Goal: Task Accomplishment & Management: Use online tool/utility

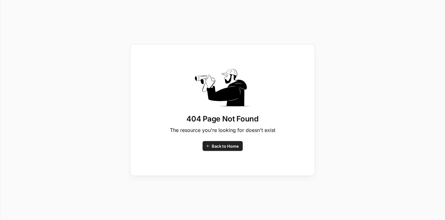
click at [222, 147] on span "Back to Home" at bounding box center [225, 146] width 27 height 6
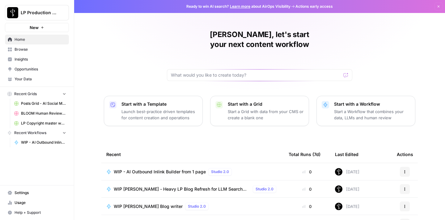
click at [46, 27] on button "New" at bounding box center [37, 27] width 64 height 9
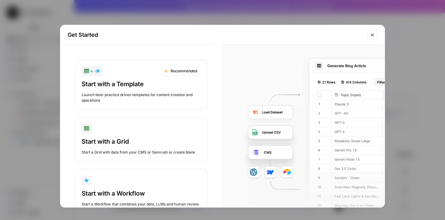
scroll to position [21, 0]
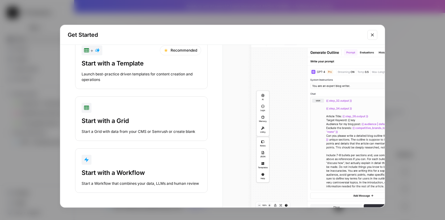
click at [120, 169] on div "Start with a Workflow" at bounding box center [142, 172] width 120 height 9
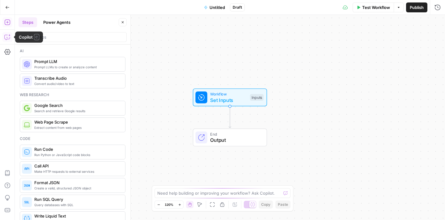
click at [10, 37] on icon "button" at bounding box center [6, 37] width 5 height 5
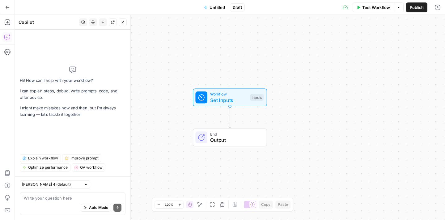
click at [38, 197] on textarea at bounding box center [73, 198] width 98 height 6
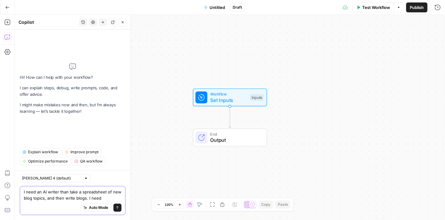
drag, startPoint x: 103, startPoint y: 198, endPoint x: 88, endPoint y: 195, distance: 14.4
click at [88, 195] on textarea "I need an AI writer than take a spreadsheet of new blog topics, and then write …" at bounding box center [73, 195] width 98 height 12
paste textarea "“Build a workflow that writes blog articles optimized for large language models…"
type textarea "I need an AI writer than take a spreadsheet of new blog topics, and then write …"
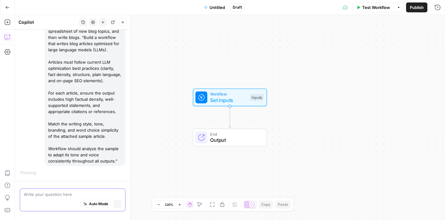
scroll to position [55, 0]
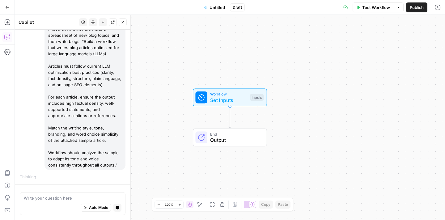
click at [217, 6] on span "Untitled" at bounding box center [216, 7] width 15 height 6
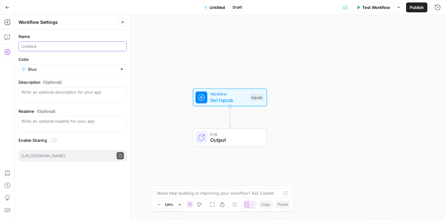
click at [48, 46] on input "Name" at bounding box center [72, 46] width 103 height 6
click at [27, 46] on input "AI Writer" at bounding box center [72, 46] width 103 height 6
click at [65, 48] on input "AI Blog Writer" at bounding box center [72, 46] width 103 height 6
type input "AI Blog Writer (Corporate Site)"
click at [165, 101] on div "Workflow Set Inputs Inputs End Output" at bounding box center [230, 117] width 430 height 205
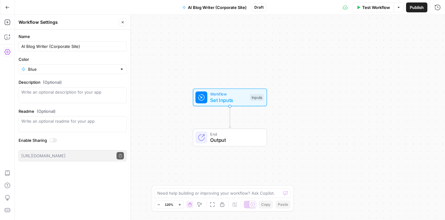
click at [9, 44] on hr at bounding box center [7, 44] width 15 height 0
click at [9, 40] on button "Copilot" at bounding box center [7, 37] width 10 height 10
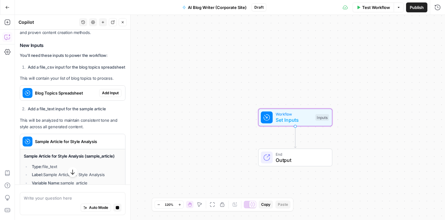
click at [115, 95] on div "I'll help you build a comprehensive workflow that writes LLM-optimized blog art…" at bounding box center [73, 93] width 106 height 272
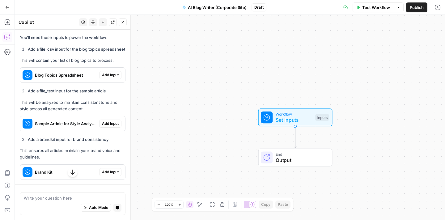
scroll to position [283, 0]
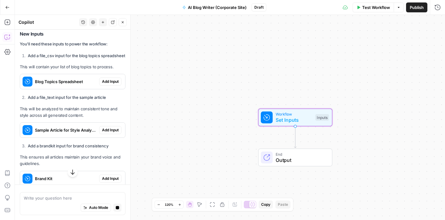
click at [109, 84] on span "Add Input" at bounding box center [110, 82] width 17 height 6
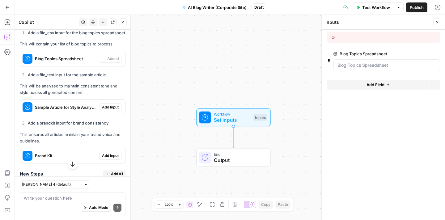
scroll to position [328, 0]
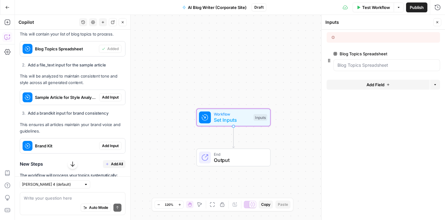
click at [109, 100] on span "Add Input" at bounding box center [110, 97] width 17 height 6
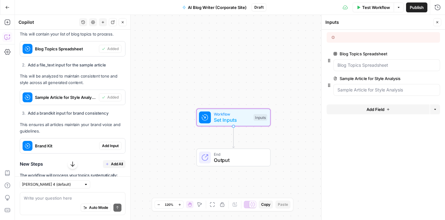
click at [110, 149] on span "Add Input" at bounding box center [110, 146] width 17 height 6
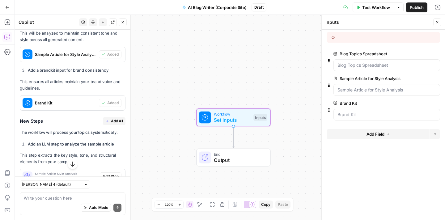
scroll to position [373, 0]
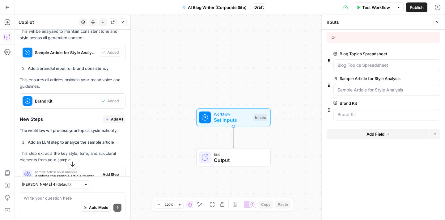
click at [114, 122] on span "Add All" at bounding box center [117, 119] width 12 height 6
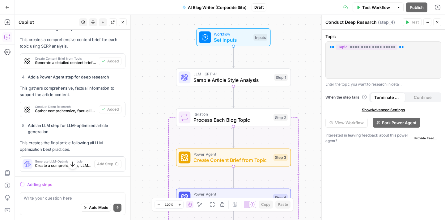
scroll to position [587, 0]
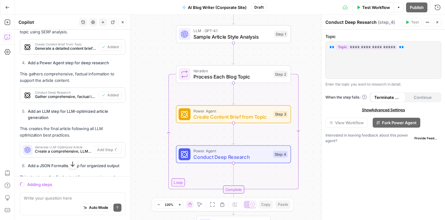
drag, startPoint x: 148, startPoint y: 102, endPoint x: 148, endPoint y: 59, distance: 43.2
click at [148, 59] on div "Workflow Set Inputs Inputs LLM · GPT-4.1 Sample Article Style Analysis Step 1 L…" at bounding box center [230, 117] width 430 height 205
click at [242, 33] on span "Sample Article Style Analysis" at bounding box center [232, 36] width 78 height 7
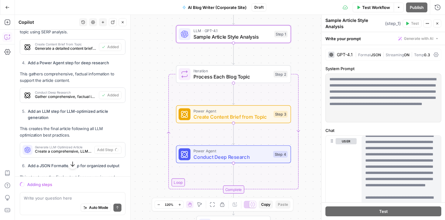
scroll to position [170, 0]
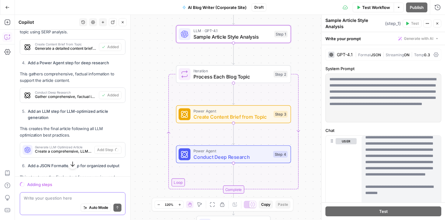
click at [59, 199] on textarea at bounding box center [73, 198] width 98 height 6
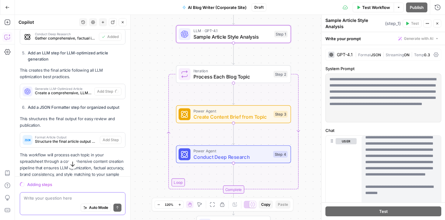
scroll to position [687, 0]
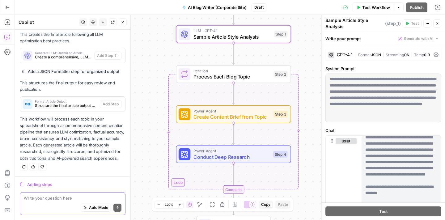
click at [55, 199] on textarea at bounding box center [73, 198] width 98 height 6
type textarea "How can I paste a sample for step 1"
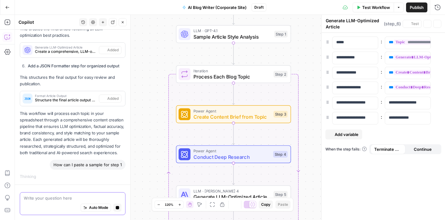
scroll to position [689, 0]
type textarea "Format Article Output"
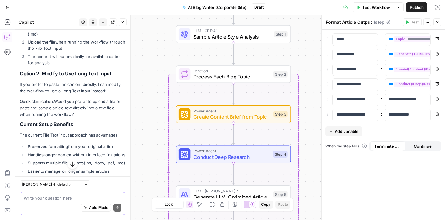
scroll to position [920, 0]
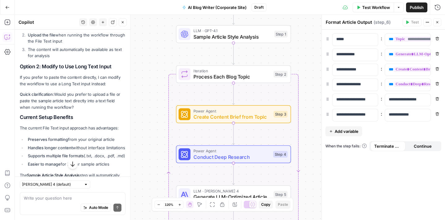
click at [58, 194] on div "Write your question here Auto Mode Send" at bounding box center [73, 203] width 106 height 23
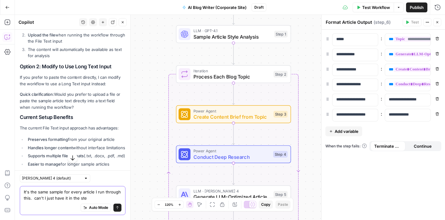
type textarea "It's the same sample for every article I run through this. can't I just have it…"
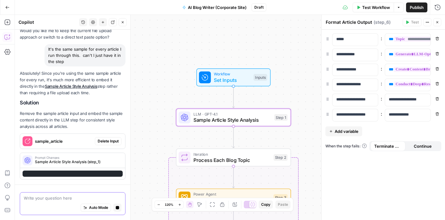
scroll to position [1094, 0]
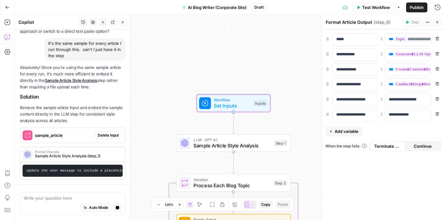
click at [111, 128] on div "sample_article Delete Input" at bounding box center [72, 135] width 105 height 15
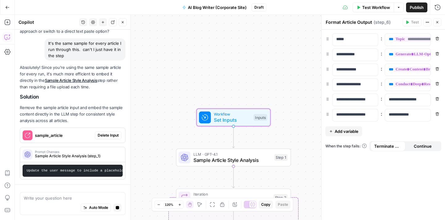
click at [110, 135] on span "Delete Input" at bounding box center [108, 135] width 21 height 6
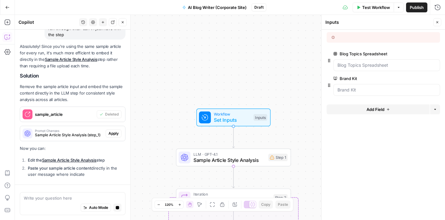
scroll to position [1096, 0]
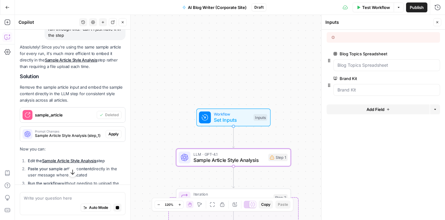
click at [107, 138] on button "Apply" at bounding box center [114, 134] width 16 height 8
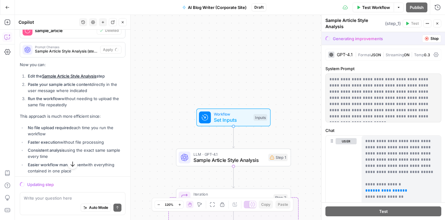
scroll to position [1186, 0]
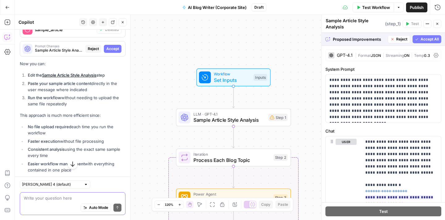
click at [58, 199] on textarea at bounding box center [73, 198] width 98 height 6
click at [116, 52] on span "Accept" at bounding box center [112, 49] width 13 height 6
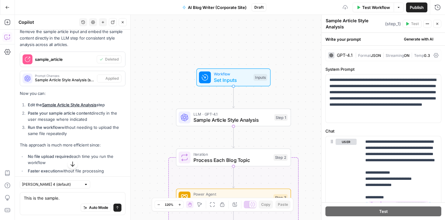
scroll to position [1216, 0]
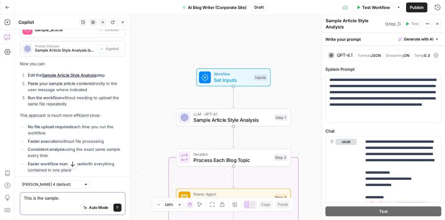
click at [64, 200] on textarea "This is the sample." at bounding box center [73, 198] width 98 height 6
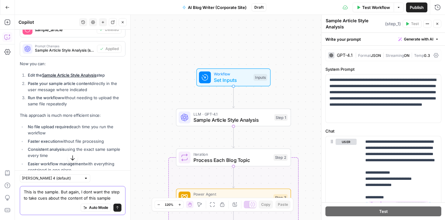
click at [83, 198] on textarea "This is the sample. But again, I dont want the step to take cues about the cont…" at bounding box center [73, 195] width 98 height 12
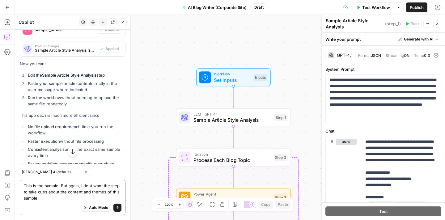
click at [69, 198] on textarea "This is the sample. But again, I dont want the step to take cues about the cont…" at bounding box center [73, 192] width 98 height 19
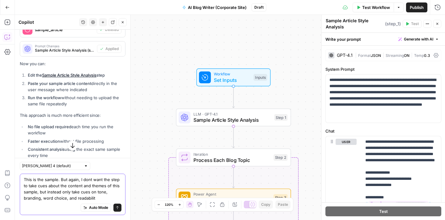
type textarea "This is the sample. But again, I dont want the step to take cues about the cont…"
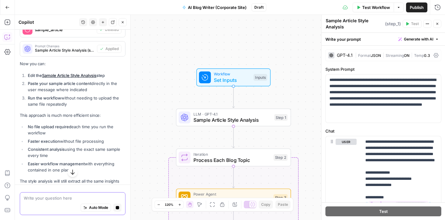
scroll to position [1273, 0]
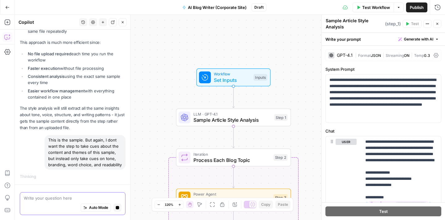
click at [59, 198] on textarea at bounding box center [73, 198] width 98 height 6
paste textarea "Lore ipsum dolorsitam consect, ADI Elitsed Doeiusmodt, IN ut Laboreet Doloremag…"
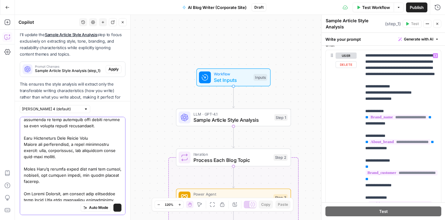
scroll to position [1493, 0]
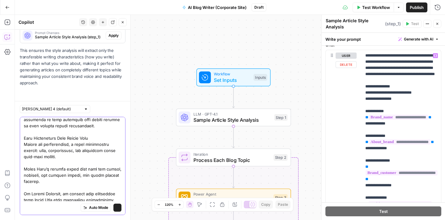
type textarea "Lore ipsum dolorsitam consect, ADI Elitsed Doeiusmodt, IN ut Laboreet Doloremag…"
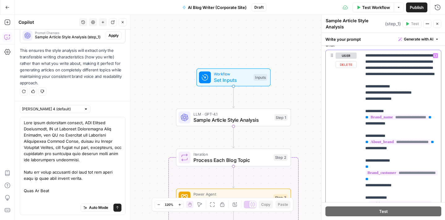
drag, startPoint x: 363, startPoint y: 104, endPoint x: 436, endPoint y: 105, distance: 72.9
click at [436, 105] on div "**********" at bounding box center [400, 176] width 79 height 252
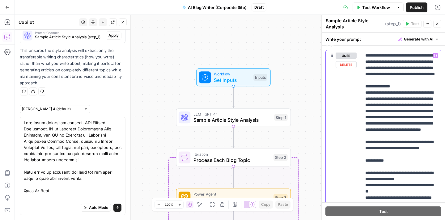
scroll to position [1503, 0]
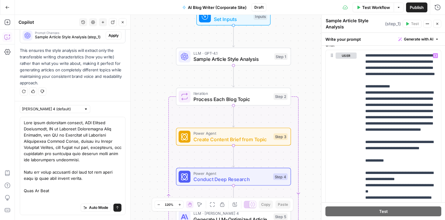
drag, startPoint x: 300, startPoint y: 102, endPoint x: 300, endPoint y: 41, distance: 60.8
click at [300, 41] on div "Workflow Set Inputs Inputs LLM · GPT-4.1 Sample Article Style Analysis Step 1 L…" at bounding box center [230, 117] width 430 height 205
click at [374, 10] on span "Test Workflow" at bounding box center [376, 7] width 28 height 6
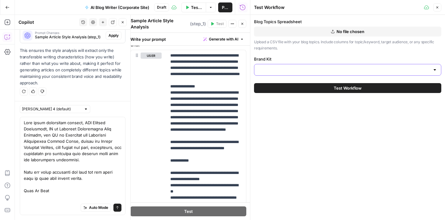
click at [317, 72] on input "Brand Kit" at bounding box center [344, 70] width 172 height 6
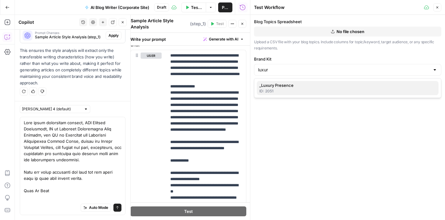
click at [301, 86] on span "_Luxury Presence" at bounding box center [346, 85] width 174 height 6
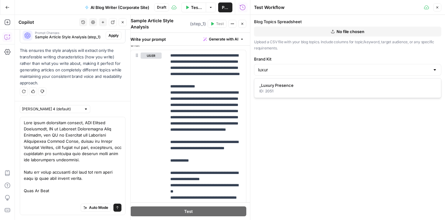
type input "_Luxury Presence"
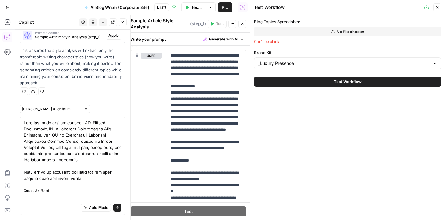
click at [340, 30] on span "No file chosen" at bounding box center [350, 31] width 28 height 6
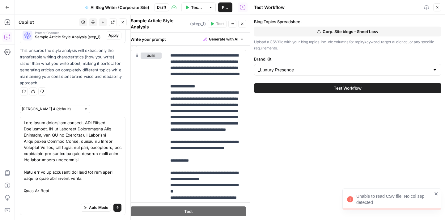
click at [278, 89] on button "Test Workflow" at bounding box center [347, 88] width 187 height 10
click at [333, 32] on span "Corp. Site blogs - Sheet1.csv" at bounding box center [350, 31] width 56 height 6
click at [362, 29] on span "Corp. Site blogs - Sheet1.csv" at bounding box center [350, 31] width 56 height 6
click at [327, 87] on button "Test Workflow" at bounding box center [347, 88] width 187 height 10
click at [328, 88] on button "Test Workflow" at bounding box center [347, 88] width 187 height 10
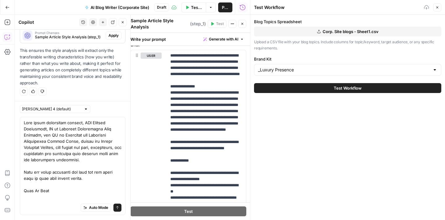
click at [288, 102] on div "Blog Topics Spreadsheet Corp. Site blogs - Sheet1.csv Upload a CSV file with yo…" at bounding box center [347, 117] width 195 height 205
click at [287, 89] on button "Test Workflow" at bounding box center [347, 88] width 187 height 10
click at [297, 36] on div "Blog Topics Spreadsheet Corp. Site blogs - Sheet1.csv Upload a CSV file with yo…" at bounding box center [347, 35] width 187 height 32
click at [297, 33] on button "Corp. Site blogs - Sheet1.csv" at bounding box center [347, 32] width 187 height 10
click at [330, 88] on button "Test Workflow" at bounding box center [347, 88] width 187 height 10
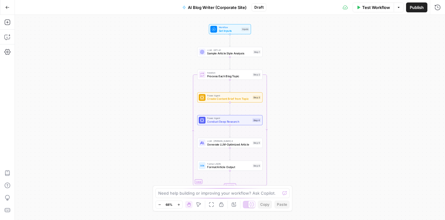
click at [380, 10] on button "Test Workflow" at bounding box center [372, 7] width 41 height 10
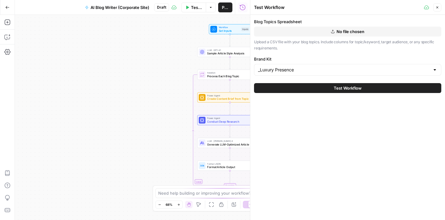
click at [353, 33] on span "No file chosen" at bounding box center [350, 31] width 28 height 6
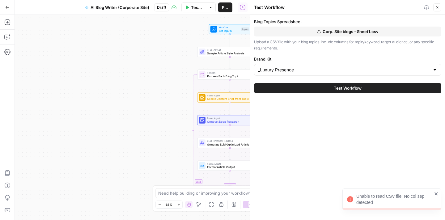
click at [346, 88] on span "Test Workflow" at bounding box center [348, 88] width 28 height 6
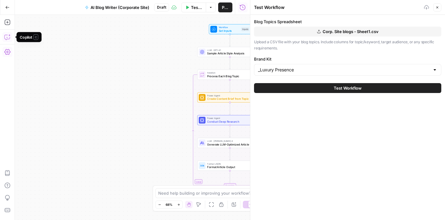
click at [6, 38] on icon "button" at bounding box center [7, 37] width 6 height 6
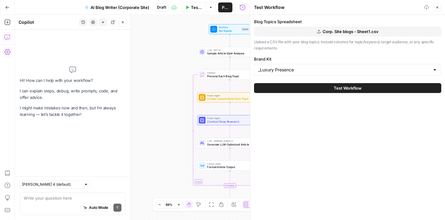
click at [78, 197] on textarea at bounding box center [73, 198] width 98 height 6
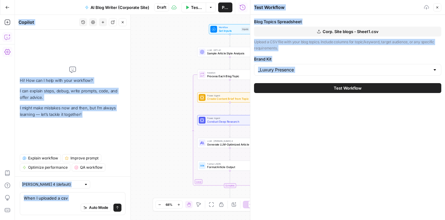
click at [8, 198] on body "LP Production Workloads New Home Browse Insights Opportunities Your Data Recent…" at bounding box center [222, 110] width 445 height 220
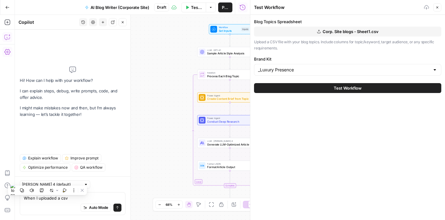
click at [87, 202] on div "Auto Mode Send" at bounding box center [73, 208] width 98 height 14
drag, startPoint x: 87, startPoint y: 199, endPoint x: -2, endPoint y: 199, distance: 88.9
click at [0, 199] on html "LP Production Workloads New Home Browse Insights Opportunities Your Data Recent…" at bounding box center [222, 110] width 445 height 220
drag, startPoint x: 82, startPoint y: 199, endPoint x: 23, endPoint y: 197, distance: 59.6
click at [23, 197] on div "When I uploaded a csvR When I uploaded a csvR Auto Mode Send" at bounding box center [73, 203] width 106 height 23
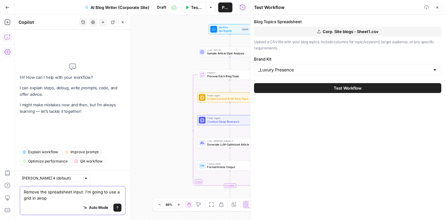
type textarea "Remove the spreadsheet input. I'm going to use a grid in airops"
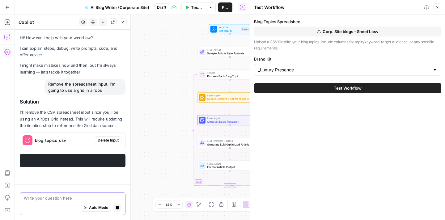
scroll to position [5, 0]
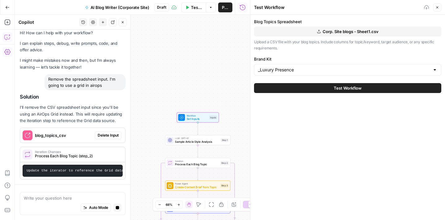
click at [110, 136] on span "Delete Input" at bounding box center [108, 135] width 21 height 6
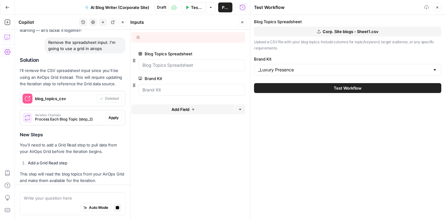
scroll to position [36, 0]
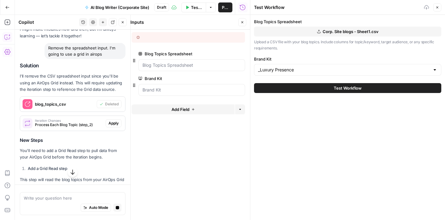
click at [114, 121] on span "Apply" at bounding box center [113, 123] width 10 height 6
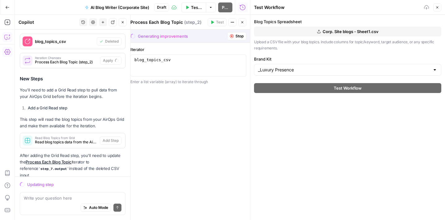
scroll to position [109, 0]
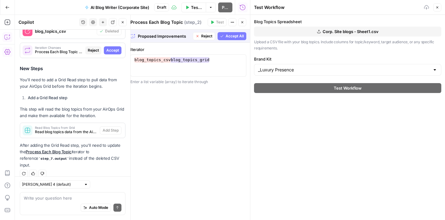
click at [111, 48] on span "Accept" at bounding box center [112, 51] width 13 height 6
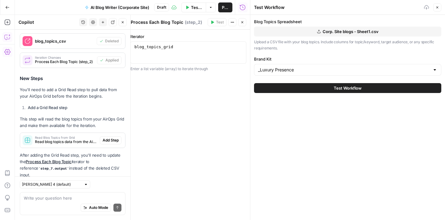
scroll to position [119, 0]
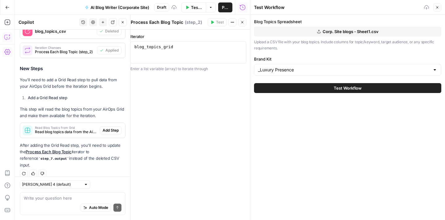
click at [107, 131] on span "Add Step" at bounding box center [111, 131] width 16 height 6
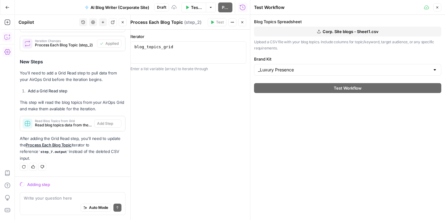
scroll to position [109, 0]
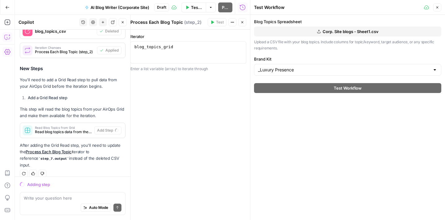
click at [64, 192] on div "Write your question here Auto Mode Send" at bounding box center [73, 203] width 106 height 23
type textarea "Let's start compleltely from scratch. I want"
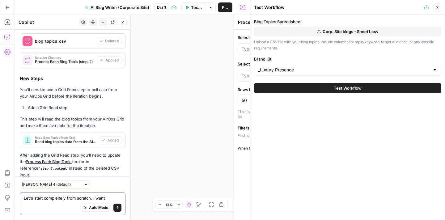
type textarea "Read Blog Topics from Grid"
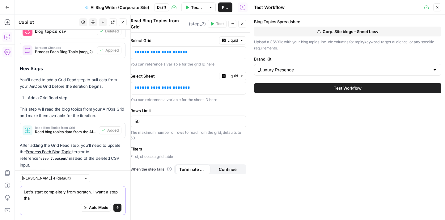
scroll to position [125, 0]
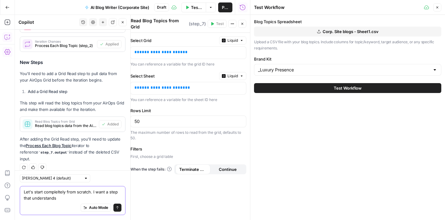
click at [69, 193] on textarea "Let's start compleltely from scratch. I want a step that understands" at bounding box center [73, 195] width 98 height 12
drag, startPoint x: 82, startPoint y: 195, endPoint x: 94, endPoint y: 194, distance: 12.4
click at [94, 194] on textarea "Let's start compleltely from scratch. I want a step that understands" at bounding box center [73, 195] width 98 height 12
drag, startPoint x: 94, startPoint y: 197, endPoint x: 94, endPoint y: 193, distance: 3.7
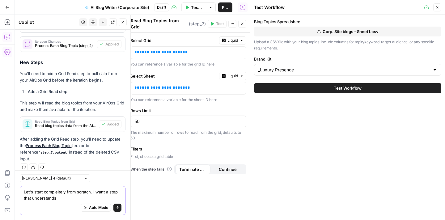
click at [94, 193] on textarea "Let's start compleltely from scratch. I want a step that understands" at bounding box center [73, 195] width 98 height 12
type textarea "Let's start compleltely from scratch. I want a brand kit input, I want a blog t…"
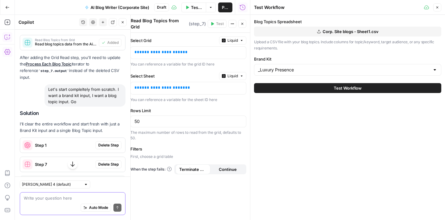
scroll to position [251, 0]
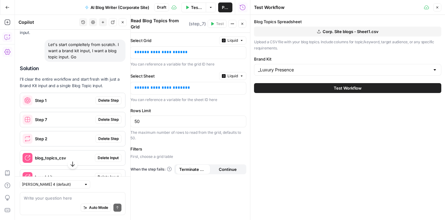
click at [108, 98] on span "Delete Step" at bounding box center [108, 101] width 20 height 6
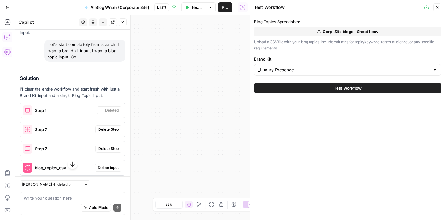
click at [109, 122] on div "Step 7 Delete Step" at bounding box center [72, 129] width 105 height 15
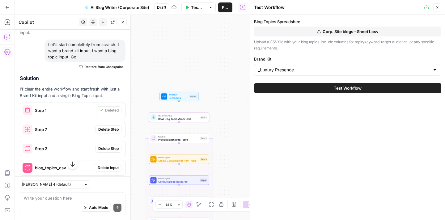
click at [109, 127] on span "Delete Step" at bounding box center [108, 130] width 20 height 6
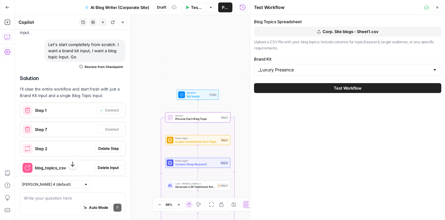
click at [110, 146] on span "Delete Step" at bounding box center [108, 149] width 20 height 6
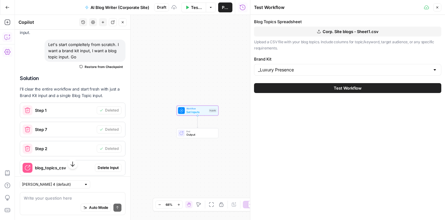
click at [110, 165] on span "Delete Input" at bounding box center [108, 168] width 21 height 6
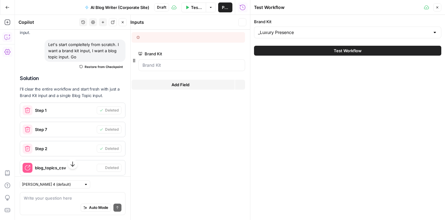
scroll to position [314, 0]
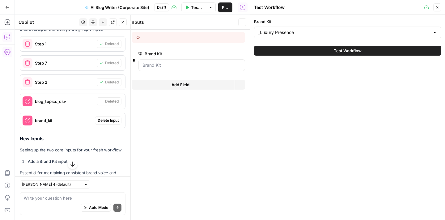
click at [113, 118] on span "Delete Input" at bounding box center [108, 121] width 21 height 6
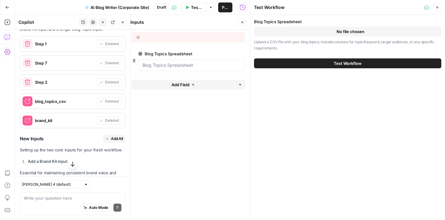
scroll to position [419, 0]
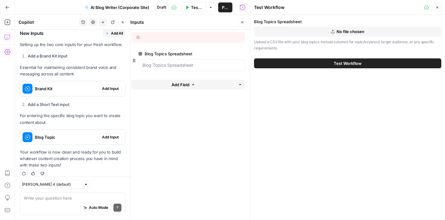
click at [109, 86] on span "Add Input" at bounding box center [110, 89] width 17 height 6
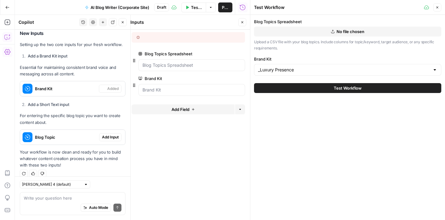
click at [109, 134] on span "Add Input" at bounding box center [110, 137] width 17 height 6
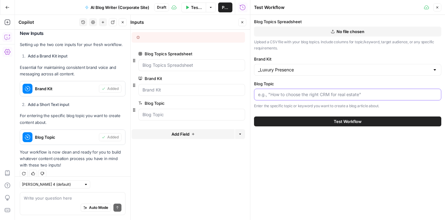
click at [301, 95] on input "Blog Topic" at bounding box center [347, 94] width 179 height 6
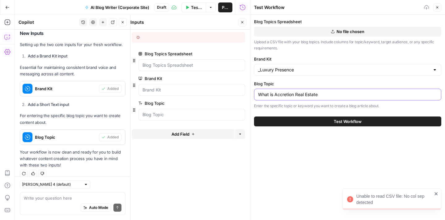
type input "What is Accretion Real Estate"
click at [59, 199] on textarea at bounding box center [73, 198] width 98 height 6
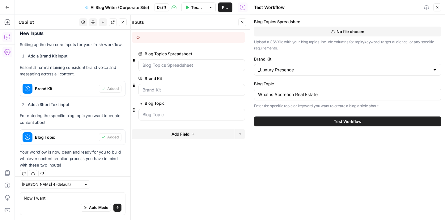
click at [436, 6] on icon "button" at bounding box center [437, 8] width 4 height 4
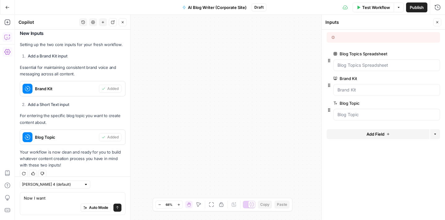
click at [364, 3] on button "Test Workflow" at bounding box center [372, 7] width 41 height 10
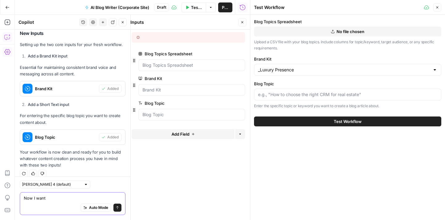
click at [59, 199] on textarea "Now I want" at bounding box center [73, 198] width 98 height 6
click at [8, 196] on body "LP Production Workloads New Home Browse Insights Opportunities Your Data Recent…" at bounding box center [222, 110] width 445 height 220
drag, startPoint x: 56, startPoint y: 198, endPoint x: 10, endPoint y: 196, distance: 45.8
click at [11, 197] on body "LP Production Workloads New Home Browse Insights Opportunities Your Data Recent…" at bounding box center [222, 110] width 445 height 220
type textarea "N"
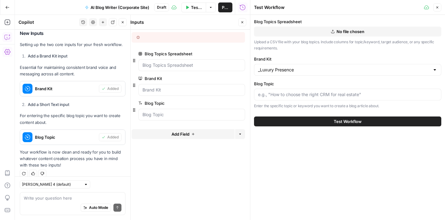
click at [440, 6] on button "Close" at bounding box center [437, 7] width 8 height 8
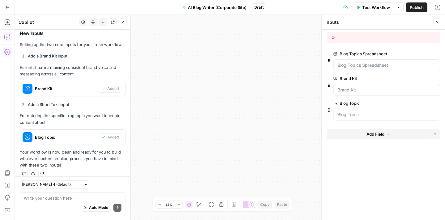
click at [356, 37] on div at bounding box center [357, 38] width 53 height 6
click at [353, 94] on div at bounding box center [386, 90] width 107 height 12
click at [383, 89] on Kit "Brand Kit" at bounding box center [386, 90] width 99 height 6
click at [418, 79] on span "edit field" at bounding box center [417, 78] width 14 height 5
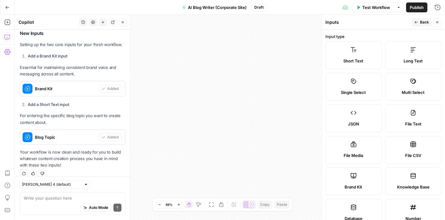
click at [302, 98] on div "Workflow Set Inputs Inputs End Output" at bounding box center [230, 117] width 430 height 205
click at [437, 21] on icon "button" at bounding box center [437, 22] width 4 height 4
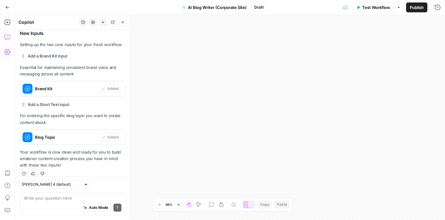
click at [369, 12] on button "Test Workflow" at bounding box center [372, 7] width 41 height 10
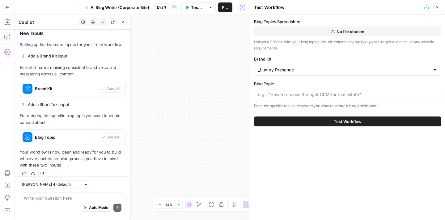
click at [313, 98] on div at bounding box center [347, 95] width 187 height 12
click at [55, 202] on div "Auto Mode Send" at bounding box center [73, 208] width 98 height 14
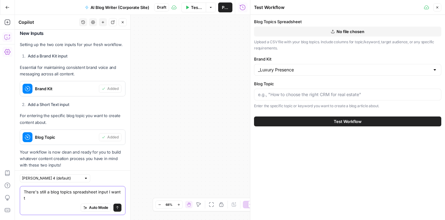
scroll to position [426, 0]
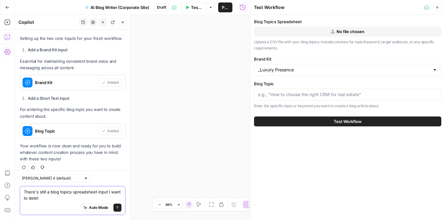
type textarea "There's still a blog topics spreadsheet input I want to delete"
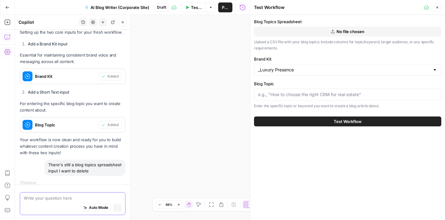
scroll to position [407, 0]
click at [45, 199] on textarea at bounding box center [73, 198] width 98 height 6
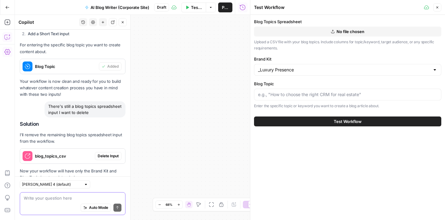
scroll to position [489, 0]
click at [113, 154] on span "Delete Input" at bounding box center [108, 157] width 21 height 6
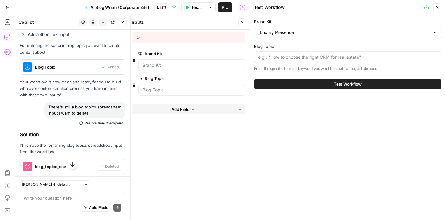
scroll to position [513, 0]
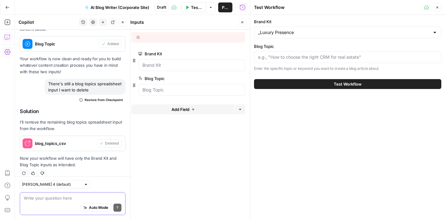
click at [69, 195] on textarea at bounding box center [73, 198] width 98 height 6
click at [318, 59] on input "Blog Topic" at bounding box center [347, 57] width 179 height 6
type input "What is Real Estate Accretion"
click at [65, 198] on textarea at bounding box center [73, 198] width 98 height 6
click at [49, 202] on div "Auto Mode Send" at bounding box center [73, 208] width 98 height 14
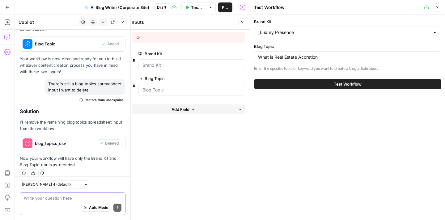
paste textarea "“Build a workflow that writes blog articles optimized for large language models…"
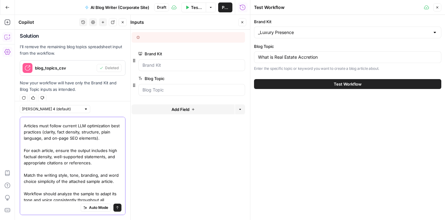
scroll to position [17, 0]
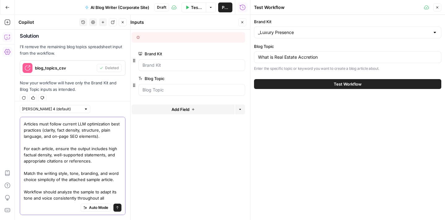
drag, startPoint x: 118, startPoint y: 179, endPoint x: 39, endPoint y: 179, distance: 79.1
click at [39, 179] on textarea "“Build a workflow that writes blog articles optimized for large language models…" at bounding box center [73, 154] width 98 height 105
drag, startPoint x: 45, startPoint y: 180, endPoint x: 20, endPoint y: 173, distance: 25.5
click at [20, 173] on div "“Build a workflow that writes blog articles optimized for large language models…" at bounding box center [73, 166] width 106 height 98
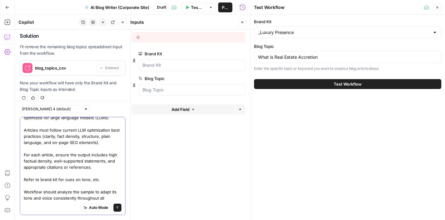
scroll to position [0, 0]
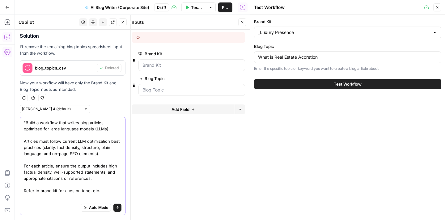
click at [25, 121] on textarea "“Build a workflow that writes blog articles optimized for large language models…" at bounding box center [73, 169] width 98 height 99
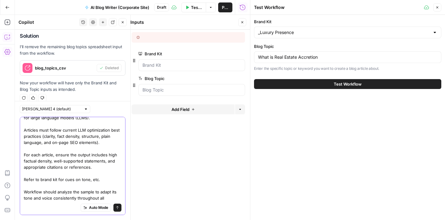
drag, startPoint x: 119, startPoint y: 197, endPoint x: 123, endPoint y: 197, distance: 3.7
click at [123, 197] on div "Build a workflow that writes blog articles optimized for large language models …" at bounding box center [73, 166] width 106 height 98
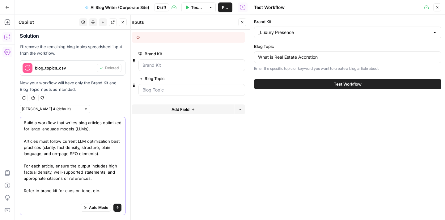
click at [104, 151] on textarea "Build a workflow that writes blog articles optimized for large language models …" at bounding box center [73, 166] width 98 height 93
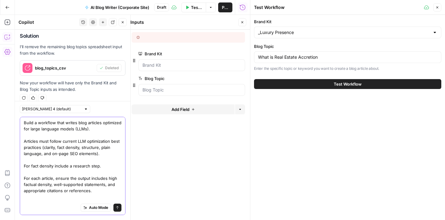
click at [72, 166] on textarea "Build a workflow that writes blog articles optimized for large language models …" at bounding box center [73, 172] width 98 height 105
click at [115, 167] on textarea "Build a workflow that writes blog articles optimized for large language models …" at bounding box center [73, 172] width 98 height 105
type textarea "Build a workflow that writes blog articles optimized for large language models …"
click at [119, 207] on icon "submit" at bounding box center [117, 208] width 4 height 4
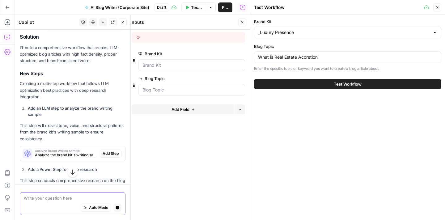
scroll to position [793, 0]
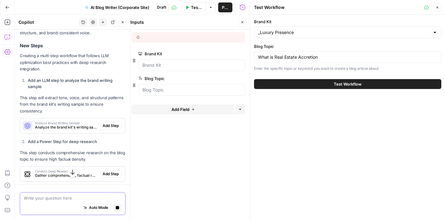
click at [111, 123] on span "Add Step" at bounding box center [111, 126] width 16 height 6
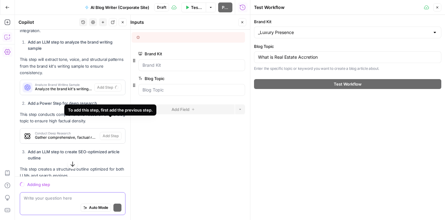
scroll to position [845, 0]
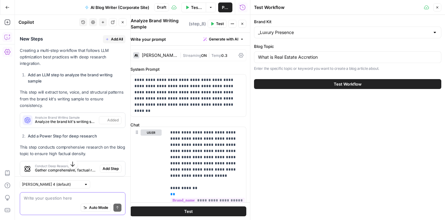
type textarea "Analyze Brand Writing Sample"
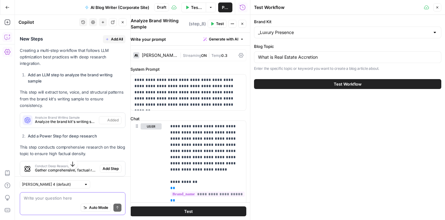
scroll to position [885, 0]
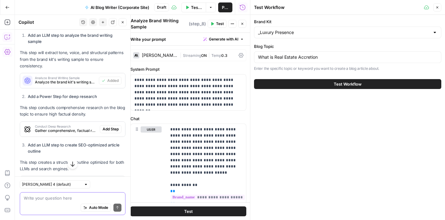
click at [109, 126] on span "Add Step" at bounding box center [111, 129] width 16 height 6
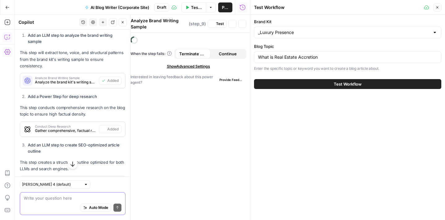
type textarea "Conduct Deep Research"
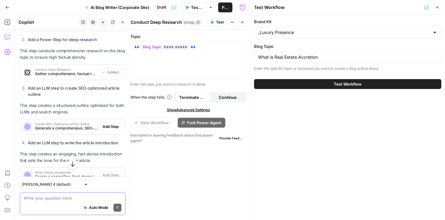
scroll to position [942, 0]
click at [109, 123] on span "Add Step" at bounding box center [111, 126] width 16 height 6
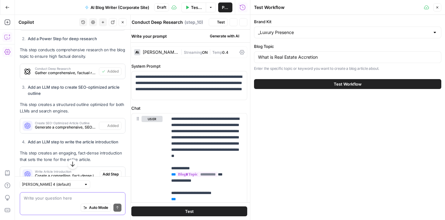
type textarea "Create SEO-Optimized Article Outline"
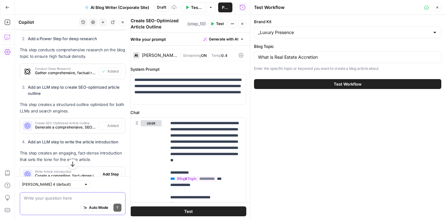
scroll to position [974, 0]
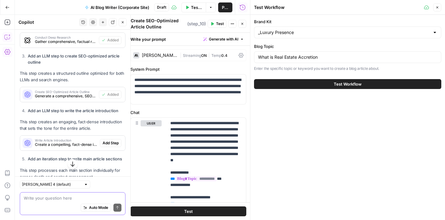
click at [110, 140] on span "Add Step" at bounding box center [111, 143] width 16 height 6
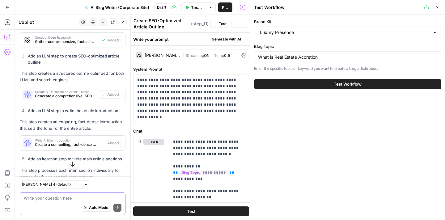
type textarea "Write Article Introduction"
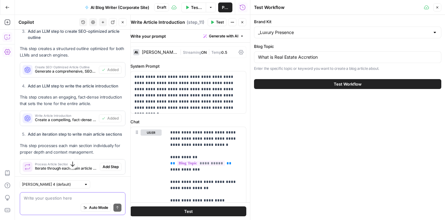
scroll to position [1018, 0]
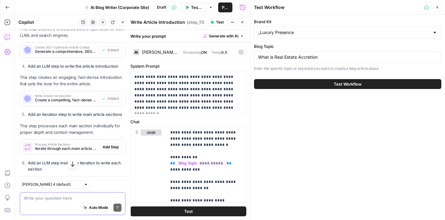
click at [110, 144] on span "Add Step" at bounding box center [111, 147] width 16 height 6
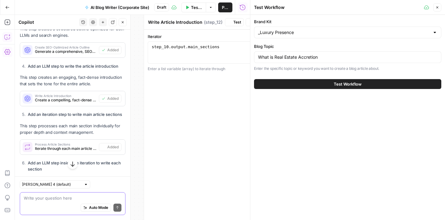
type textarea "Process Article Sections"
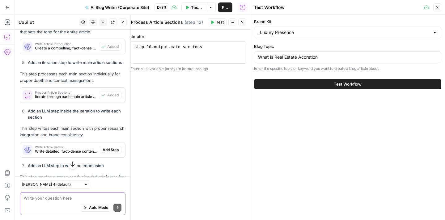
scroll to position [1072, 0]
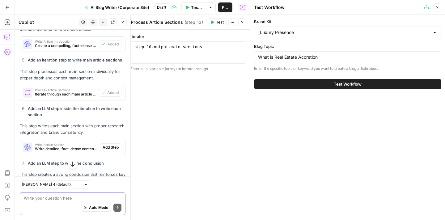
click at [110, 145] on span "Add Step" at bounding box center [111, 148] width 16 height 6
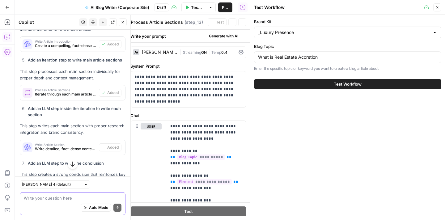
type textarea "Write Article Section"
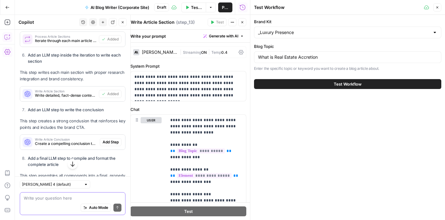
scroll to position [1126, 0]
click at [111, 139] on span "Add Step" at bounding box center [111, 142] width 16 height 6
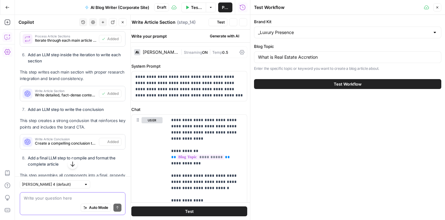
type textarea "Write Article Conclusion"
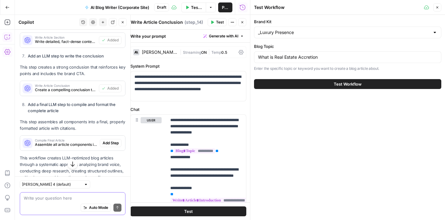
scroll to position [1187, 0]
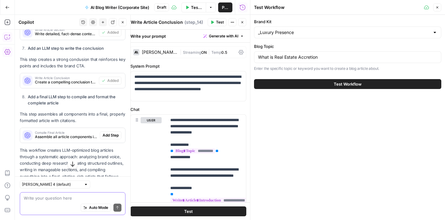
click at [112, 132] on span "Add Step" at bounding box center [111, 135] width 16 height 6
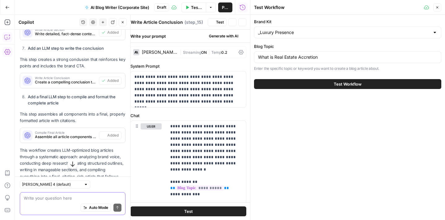
type textarea "Compile Final Article"
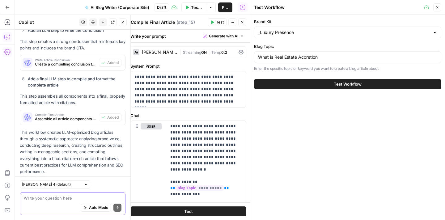
click at [302, 82] on button "Test Workflow" at bounding box center [347, 84] width 187 height 10
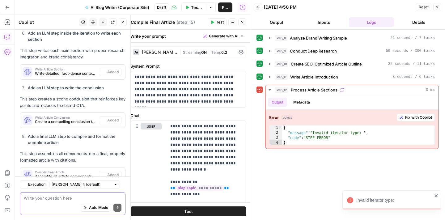
scroll to position [1205, 0]
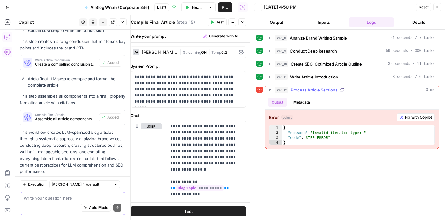
click at [410, 119] on span "Fix with Copilot" at bounding box center [418, 118] width 27 height 6
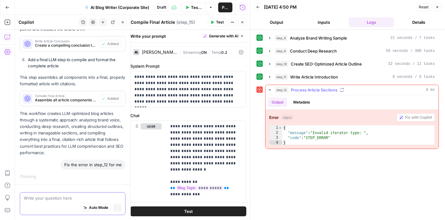
scroll to position [1164, 0]
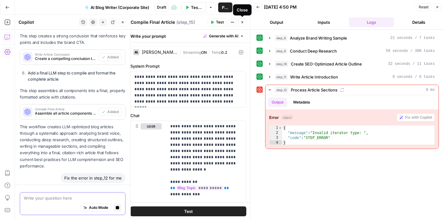
click at [241, 23] on icon "button" at bounding box center [242, 22] width 2 height 2
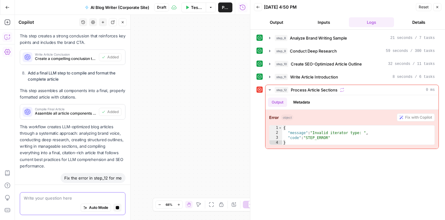
click at [122, 22] on icon "button" at bounding box center [123, 22] width 2 height 2
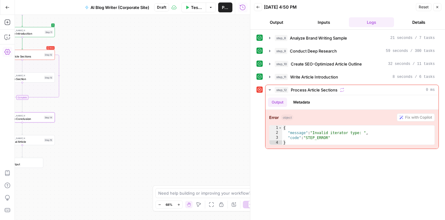
click at [8, 8] on icon "button" at bounding box center [7, 7] width 4 height 4
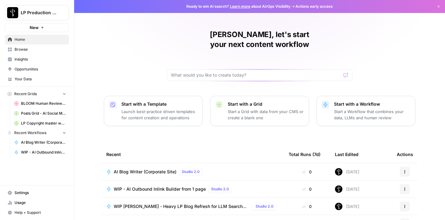
click at [22, 49] on span "Browse" at bounding box center [41, 50] width 52 height 6
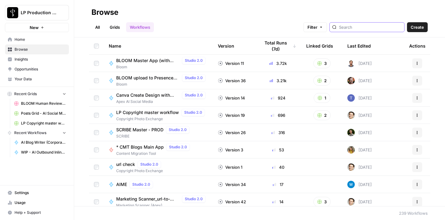
click at [370, 30] on input "search" at bounding box center [370, 27] width 63 height 6
type input "corp"
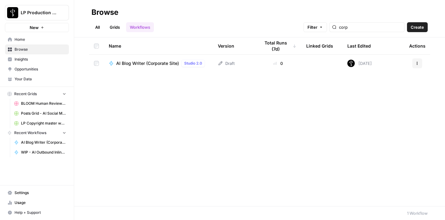
click at [415, 61] on button "Actions" at bounding box center [417, 63] width 10 height 10
click at [374, 117] on button "Delete" at bounding box center [387, 114] width 64 height 9
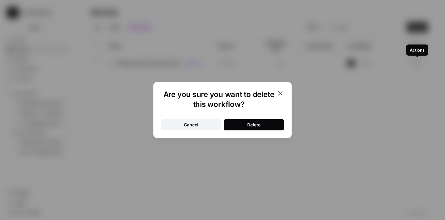
click at [268, 127] on button "Delete" at bounding box center [254, 124] width 60 height 11
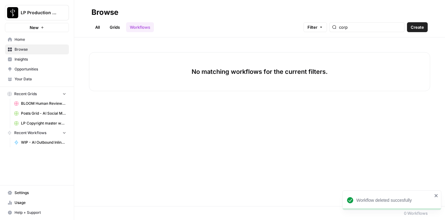
click at [415, 26] on span "Create" at bounding box center [416, 27] width 13 height 6
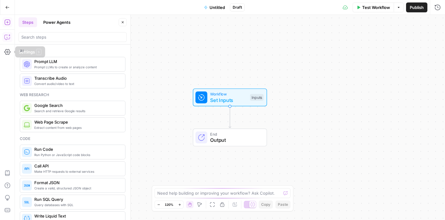
click at [8, 35] on icon "button" at bounding box center [7, 37] width 6 height 6
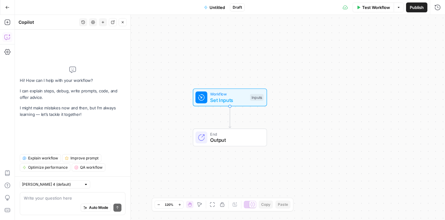
click at [45, 195] on textarea at bounding box center [73, 198] width 98 height 6
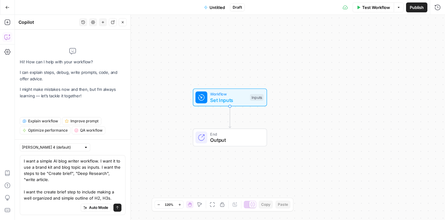
click at [101, 197] on textarea "I want a simple AI blog writer workflow. I want it to use a brand kit and blog …" at bounding box center [73, 179] width 98 height 43
click at [122, 198] on div "I want a simple AI blog writer workflow. I want it to use a brand kit and blog …" at bounding box center [73, 185] width 106 height 60
click at [119, 195] on textarea "I want a simple AI blog writer workflow. I want it to use a brand kit and blog …" at bounding box center [73, 179] width 98 height 43
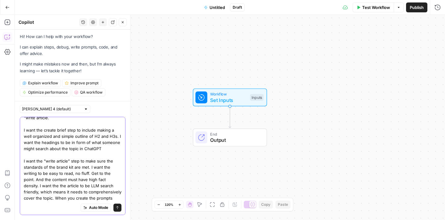
scroll to position [30, 0]
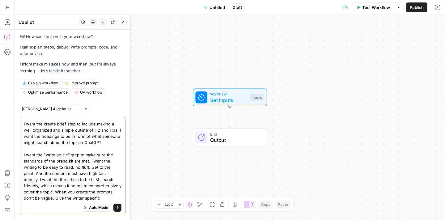
click at [82, 196] on textarea "I want a simple AI blog writer workflow. I want it to use a brand kit and blog …" at bounding box center [73, 148] width 98 height 117
type textarea "I want a simple AI blog writer workflow. I want it to use a brand kit and blog …"
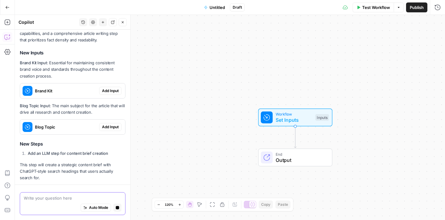
scroll to position [265, 0]
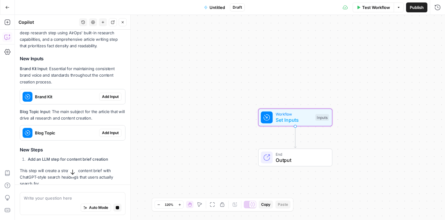
click at [112, 96] on span "Add Input" at bounding box center [110, 97] width 17 height 6
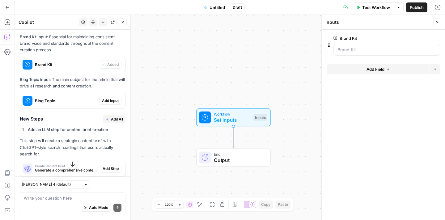
scroll to position [319, 0]
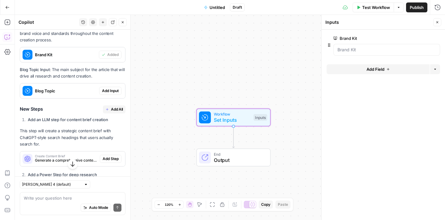
click at [107, 90] on span "Add Input" at bounding box center [110, 91] width 17 height 6
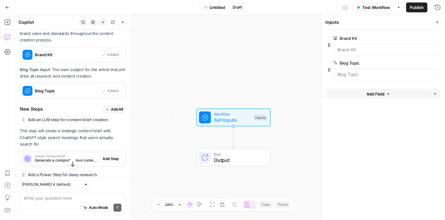
click at [115, 109] on span "Add All" at bounding box center [117, 110] width 12 height 6
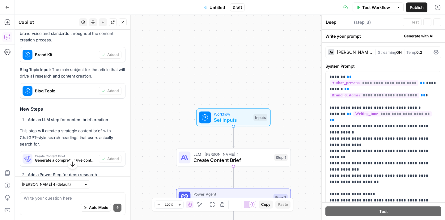
type textarea "Write Article"
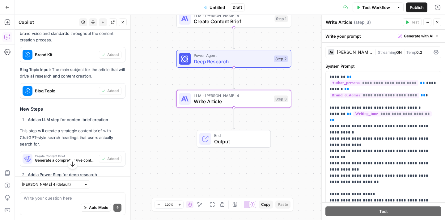
click at [376, 6] on span "Test Workflow" at bounding box center [376, 7] width 28 height 6
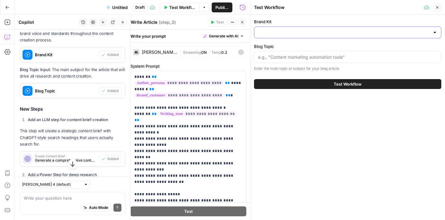
click at [362, 35] on input "Brand Kit" at bounding box center [344, 32] width 172 height 6
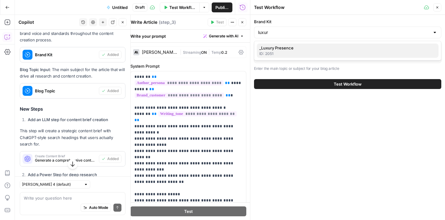
click at [305, 52] on div "ID: 2051" at bounding box center [347, 54] width 177 height 6
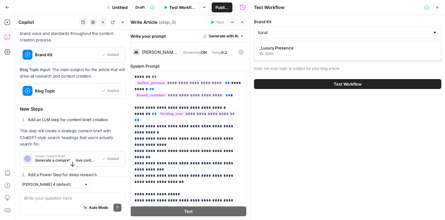
type input "_Luxury Presence"
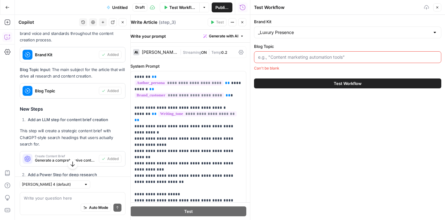
click at [296, 62] on div at bounding box center [347, 57] width 187 height 12
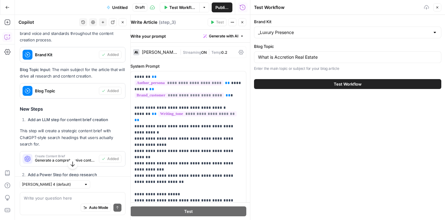
click at [323, 84] on button "Test Workflow" at bounding box center [347, 84] width 187 height 10
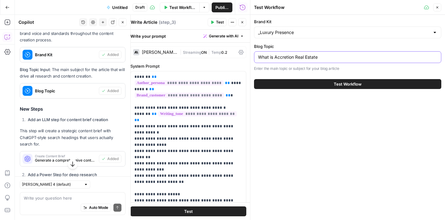
click at [297, 58] on input "What is Accretion Real Estate" at bounding box center [347, 57] width 179 height 6
type input "What is Accretion in Real Estate"
click at [313, 83] on button "Test Workflow" at bounding box center [347, 84] width 187 height 10
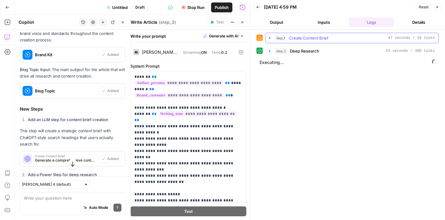
click at [271, 37] on icon "button" at bounding box center [269, 38] width 5 height 5
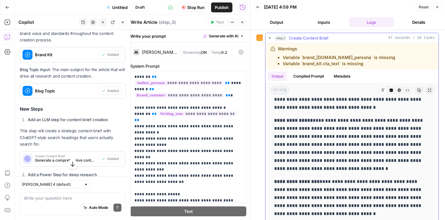
scroll to position [105, 0]
click at [269, 37] on icon "button" at bounding box center [269, 37] width 2 height 1
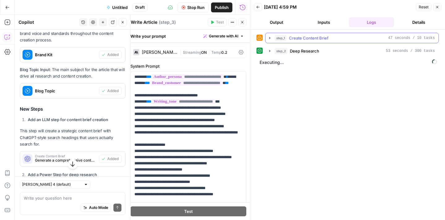
click at [269, 37] on icon "button" at bounding box center [269, 38] width 1 height 2
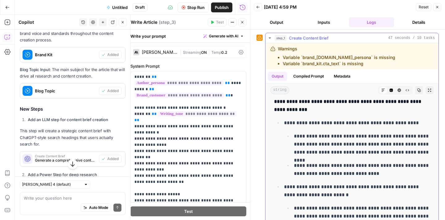
scroll to position [241, 0]
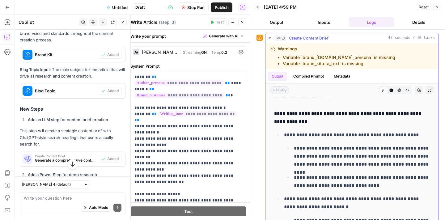
click at [271, 38] on icon "button" at bounding box center [269, 38] width 5 height 5
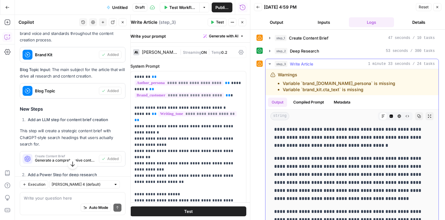
scroll to position [0, 0]
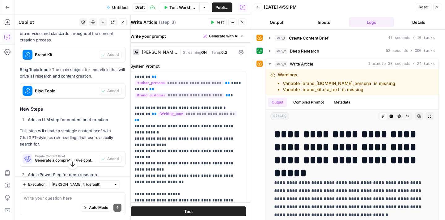
click at [67, 204] on div "Auto Mode Send" at bounding box center [73, 208] width 98 height 14
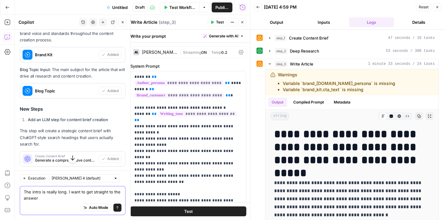
type textarea "The intro is really long. I want to get straight to the answers"
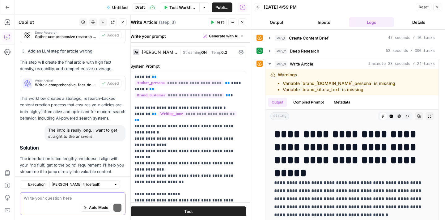
scroll to position [523, 0]
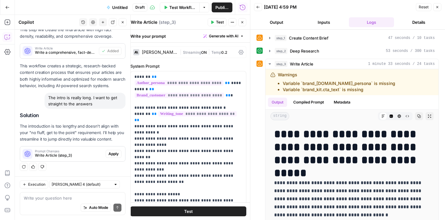
click at [113, 152] on span "Apply" at bounding box center [113, 154] width 10 height 6
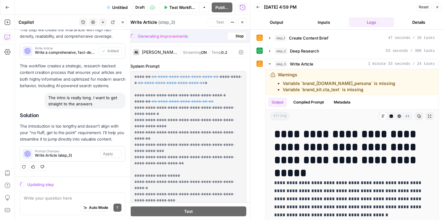
scroll to position [513, 0]
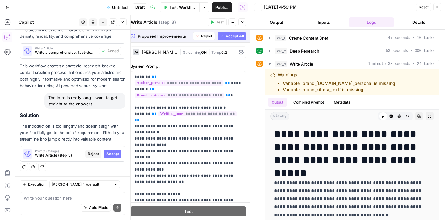
click at [235, 34] on span "Accept All" at bounding box center [234, 36] width 18 height 6
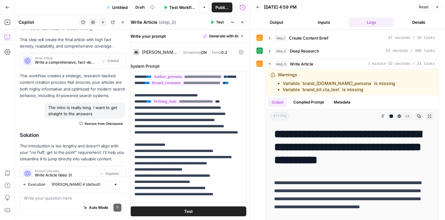
scroll to position [533, 0]
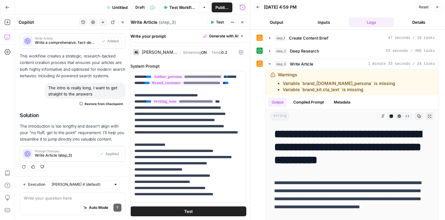
click at [186, 6] on span "Test Workflow" at bounding box center [182, 7] width 26 height 6
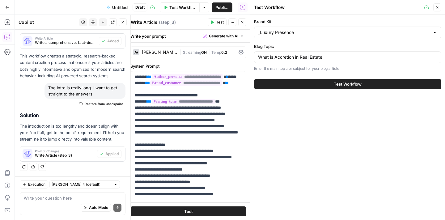
click at [318, 84] on button "Test Workflow" at bounding box center [347, 84] width 187 height 10
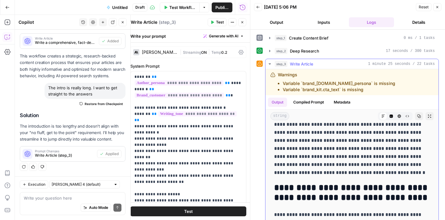
scroll to position [67, 0]
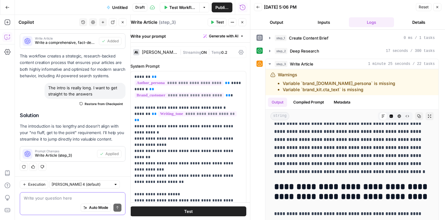
click at [75, 197] on textarea at bounding box center [73, 198] width 98 height 6
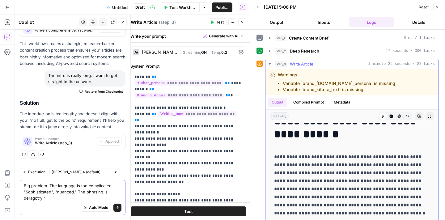
scroll to position [30, 0]
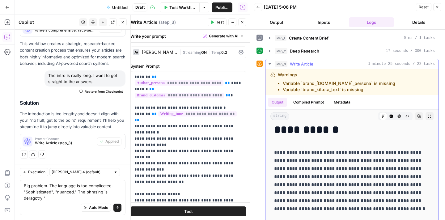
drag, startPoint x: 381, startPoint y: 161, endPoint x: 307, endPoint y: 166, distance: 74.6
click at [307, 166] on p "**********" at bounding box center [352, 181] width 156 height 64
copy p "**********"
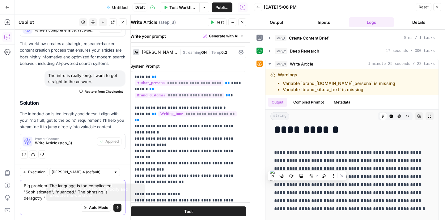
click at [63, 198] on textarea "Big problem. The language is too complicated. "Sophisticated", "nuanced." The p…" at bounding box center [73, 192] width 98 height 19
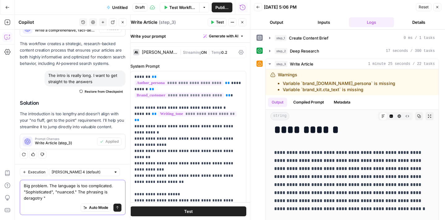
paste textarea "yet many agents lack the knowledge"
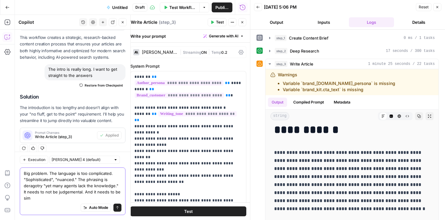
scroll to position [558, 0]
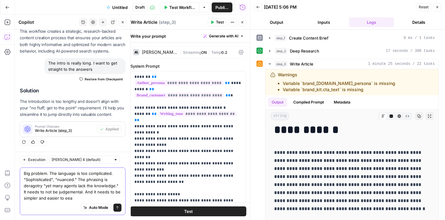
type textarea "Big problem. The language is too complicated. "Sophisticated", "nuanced." The p…"
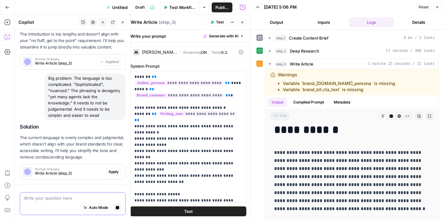
scroll to position [601, 0]
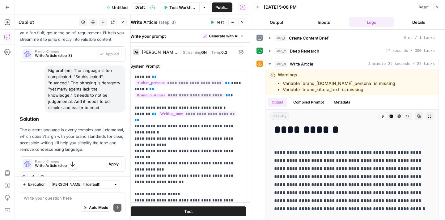
click at [115, 164] on span "Apply" at bounding box center [113, 164] width 10 height 6
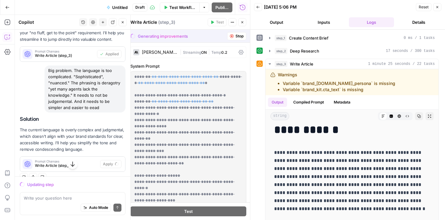
scroll to position [623, 0]
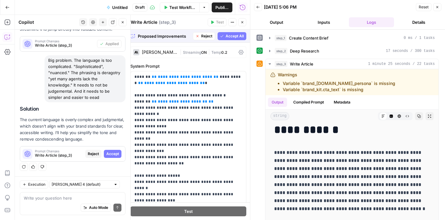
click at [226, 38] on span "Accept All" at bounding box center [234, 36] width 18 height 6
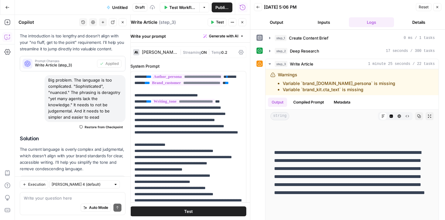
scroll to position [0, 0]
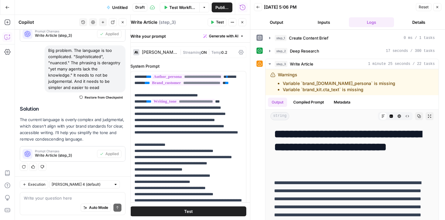
click at [190, 8] on span "Test Workflow" at bounding box center [182, 7] width 26 height 6
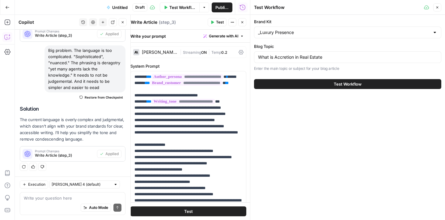
click at [318, 83] on button "Test Workflow" at bounding box center [347, 84] width 187 height 10
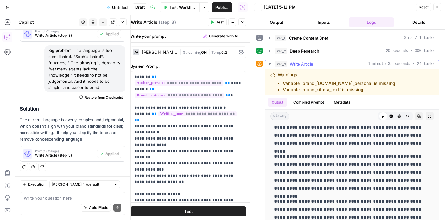
scroll to position [1196, 0]
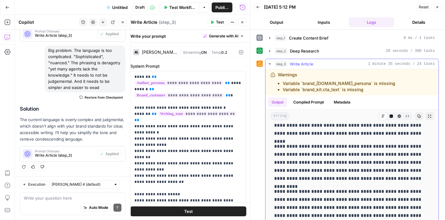
click at [350, 176] on p "**********" at bounding box center [352, 162] width 156 height 40
click at [419, 115] on icon "button" at bounding box center [418, 116] width 3 height 3
